Goal: Check status: Check status

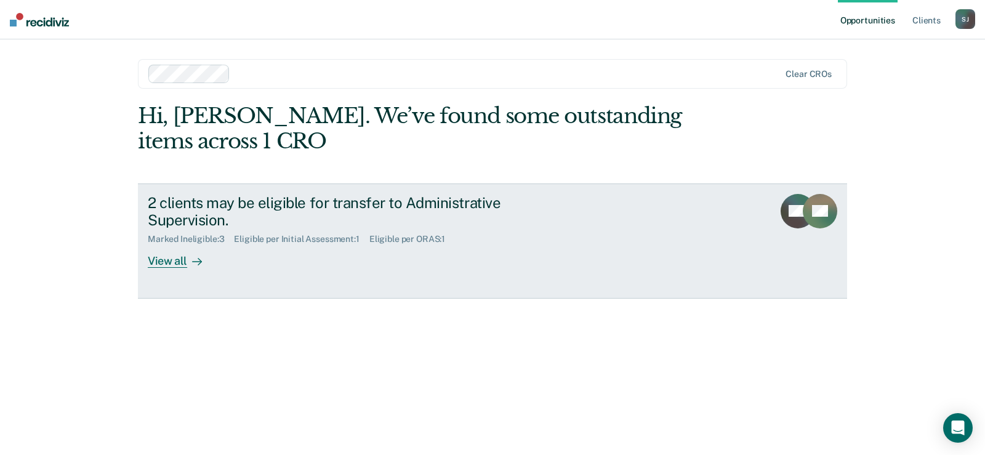
click at [170, 254] on div "View all" at bounding box center [182, 256] width 69 height 24
